Goal: Find specific page/section: Find specific page/section

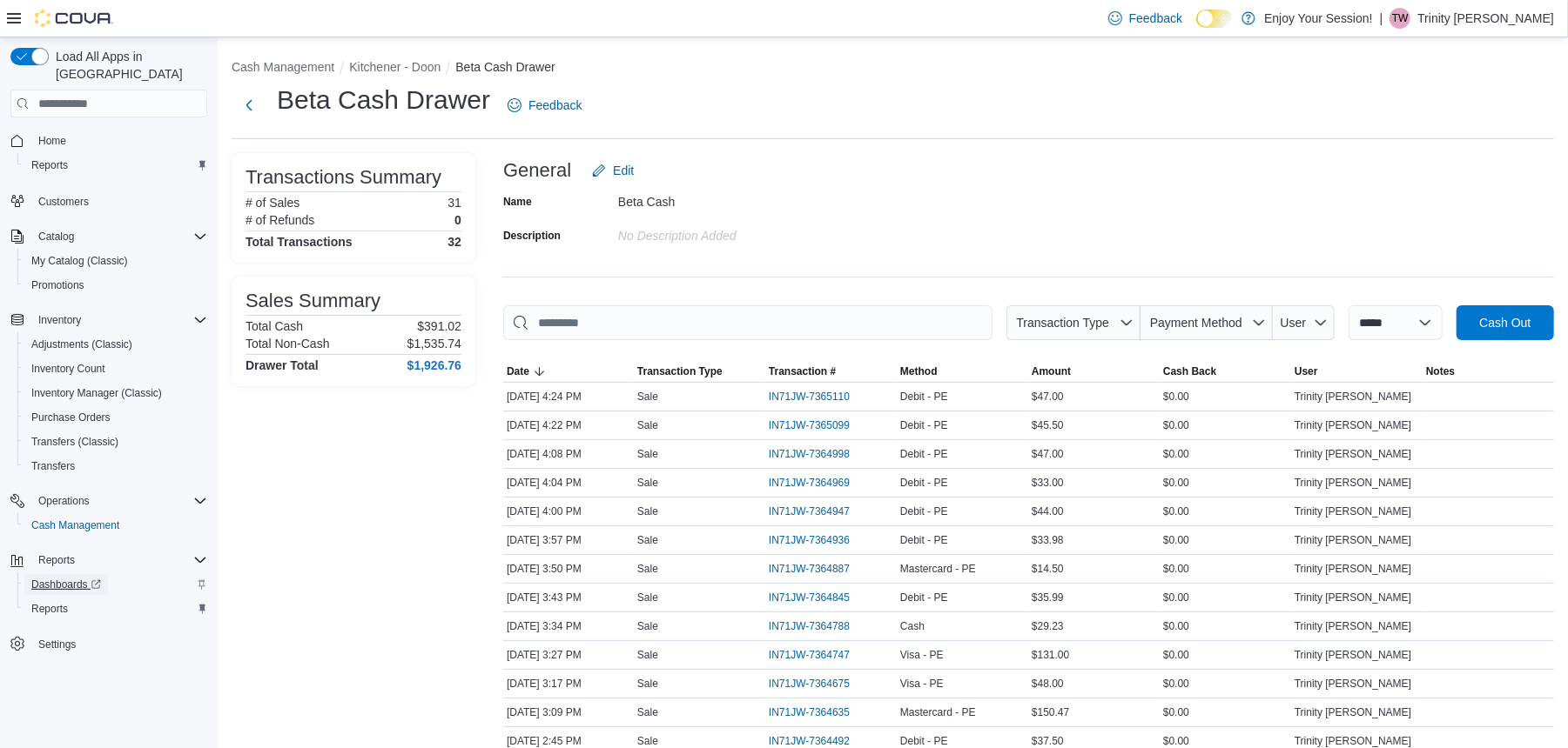
click at [42, 578] on span "Dashboards" at bounding box center [66, 585] width 69 height 14
